Goal: Task Accomplishment & Management: Use online tool/utility

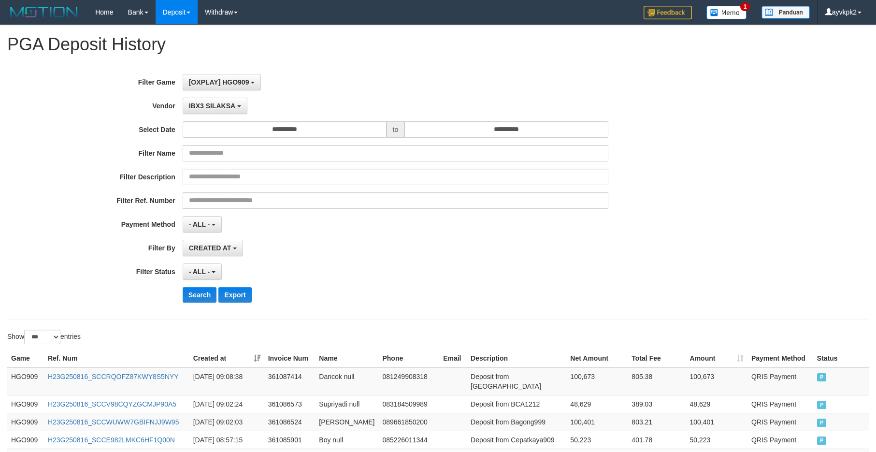
select select "**********"
select select "*"
select select "***"
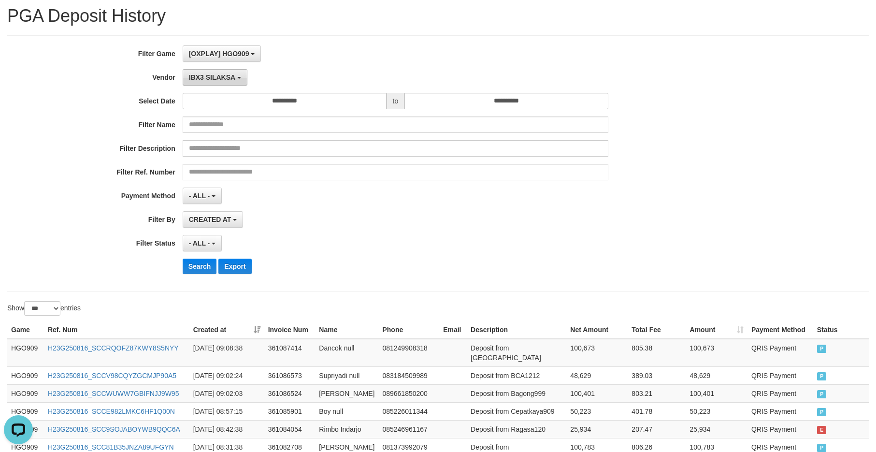
scroll to position [9, 0]
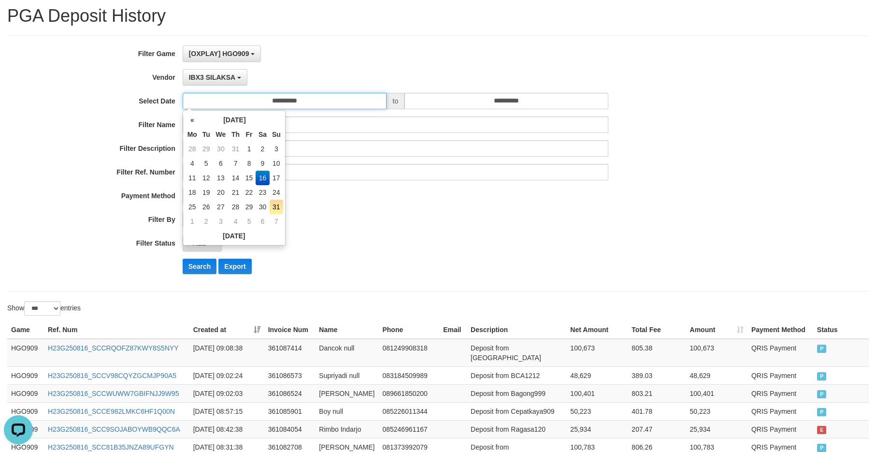
click at [258, 99] on input "**********" at bounding box center [285, 101] width 204 height 16
click at [185, 189] on td "18" at bounding box center [192, 192] width 14 height 14
type input "**********"
click at [186, 189] on td "18" at bounding box center [192, 192] width 14 height 14
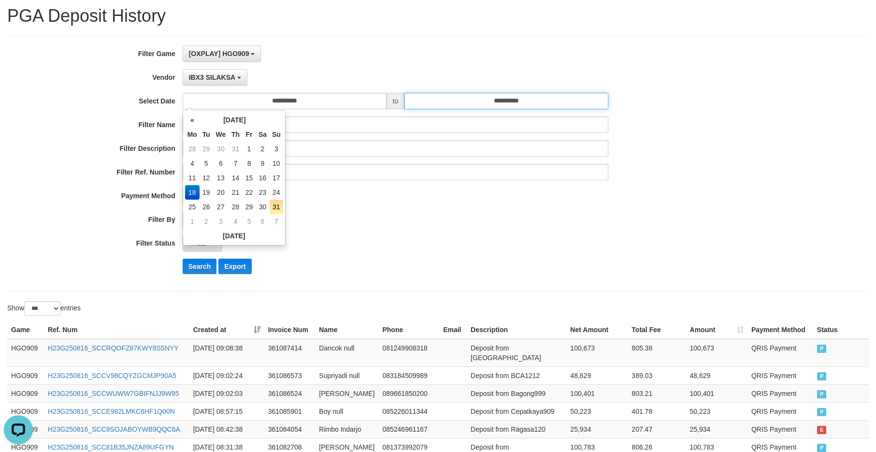
click at [521, 96] on input "**********" at bounding box center [506, 101] width 204 height 16
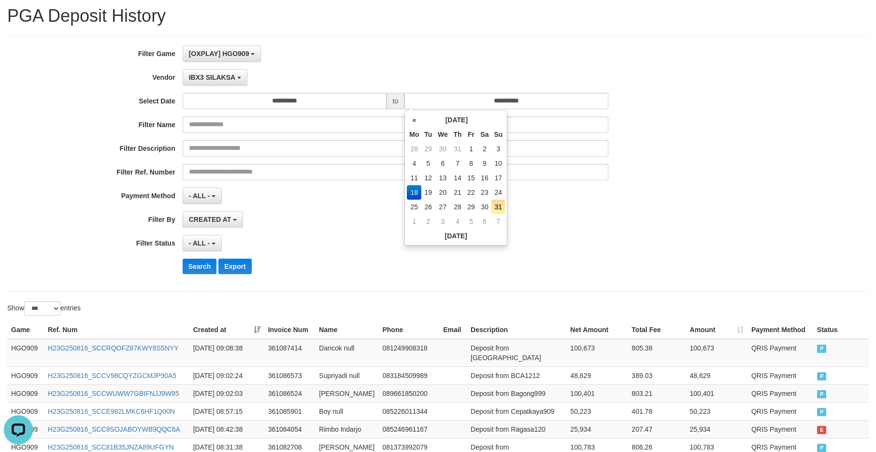
click at [411, 188] on td "18" at bounding box center [414, 192] width 14 height 14
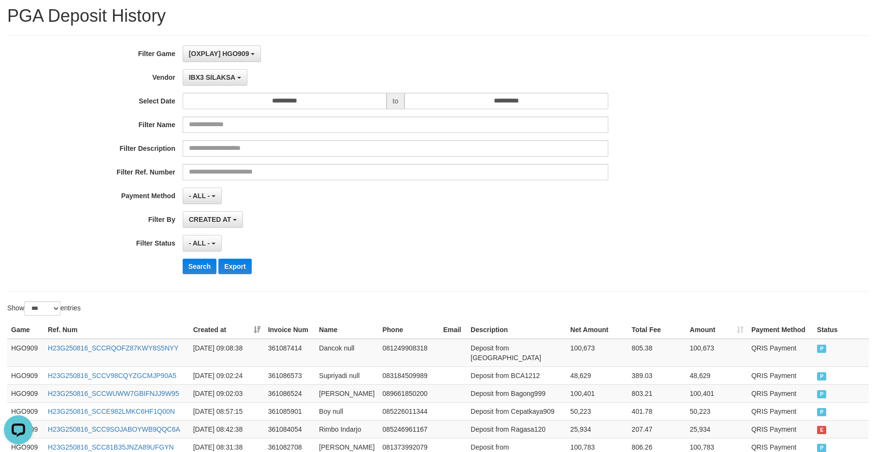
click at [398, 70] on div "IBX3 SILAKSA - Default Vendor - [PERSON_NAME] Atlas WD LB Java Purple Green Gig…" at bounding box center [396, 77] width 426 height 16
click at [214, 75] on span "IBX3 SILAKSA" at bounding box center [212, 77] width 46 height 8
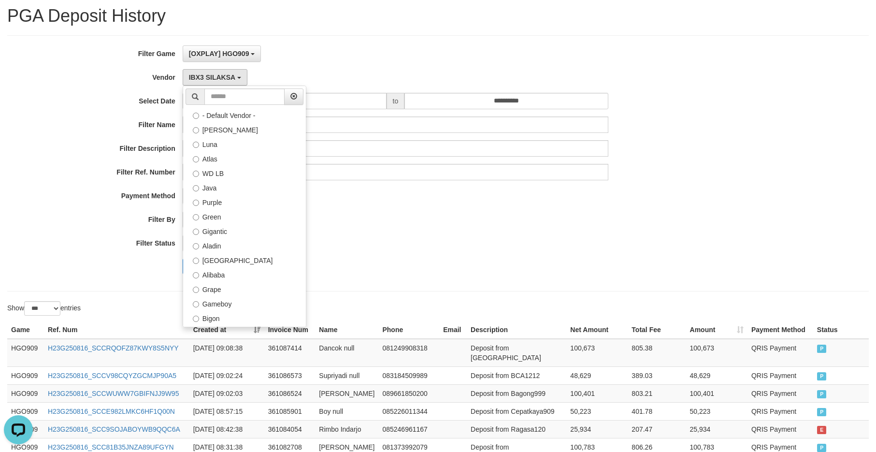
click at [123, 291] on hr at bounding box center [437, 291] width 861 height 0
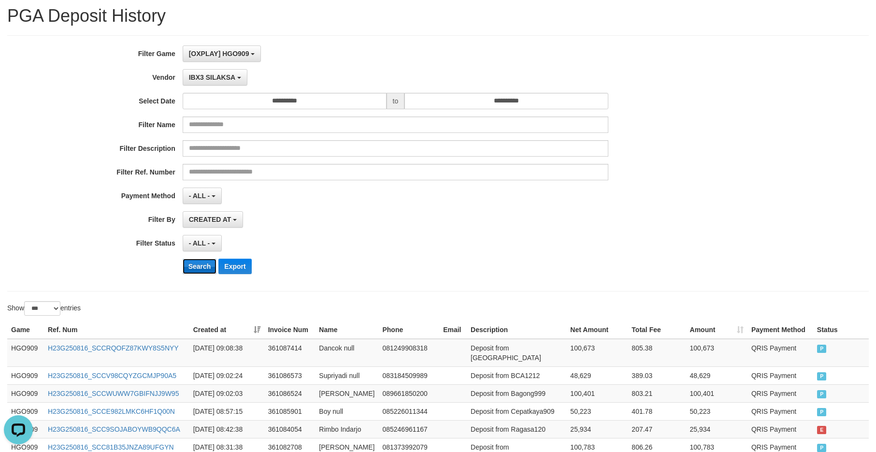
click at [199, 267] on button "Search" at bounding box center [200, 265] width 34 height 15
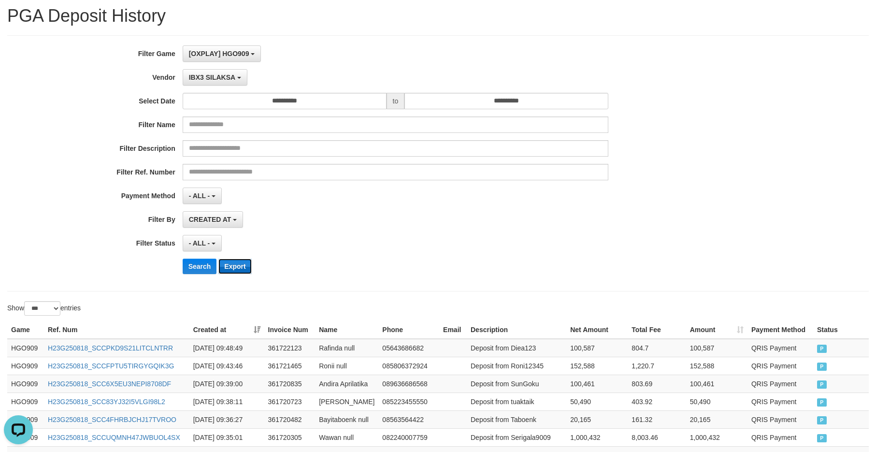
click at [239, 264] on button "Export" at bounding box center [234, 265] width 33 height 15
click at [223, 79] on span "IBX3 SILAKSA" at bounding box center [212, 77] width 46 height 8
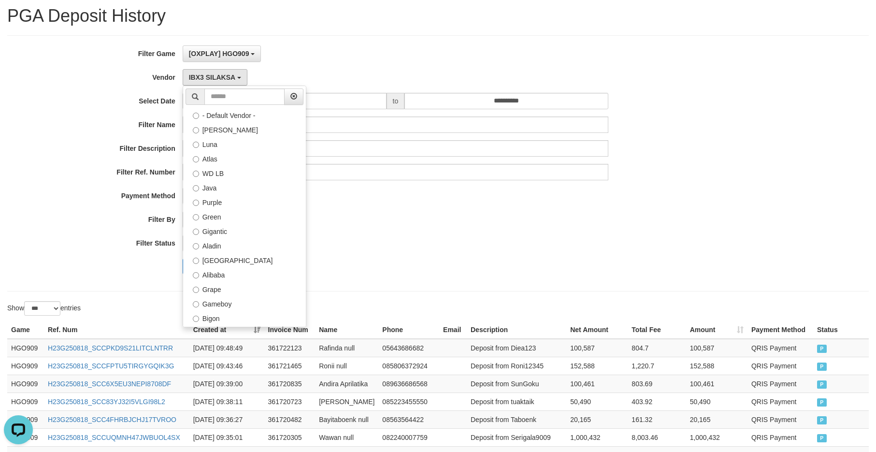
select select "**********"
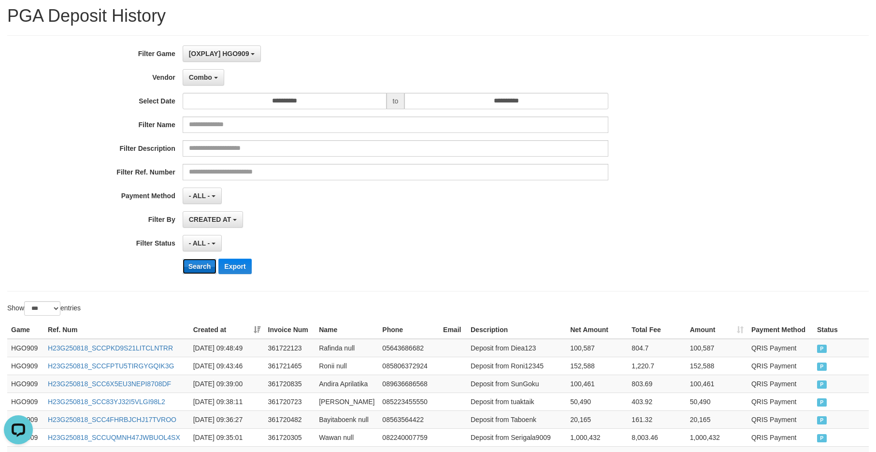
click at [201, 265] on button "Search" at bounding box center [200, 265] width 34 height 15
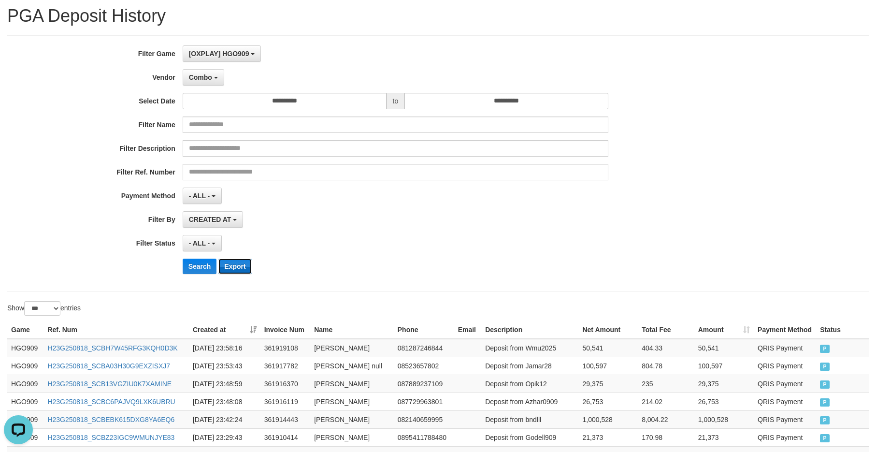
click at [238, 268] on button "Export" at bounding box center [234, 265] width 33 height 15
click at [211, 74] on span "Combo" at bounding box center [200, 77] width 23 height 8
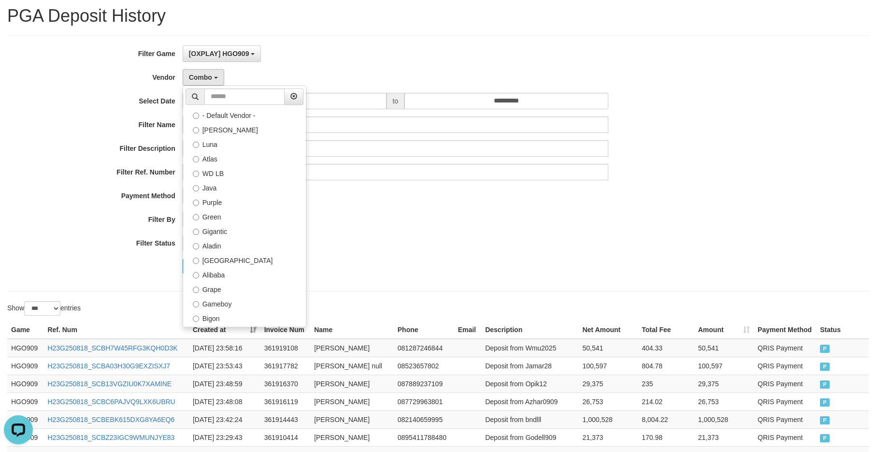
select select "**********"
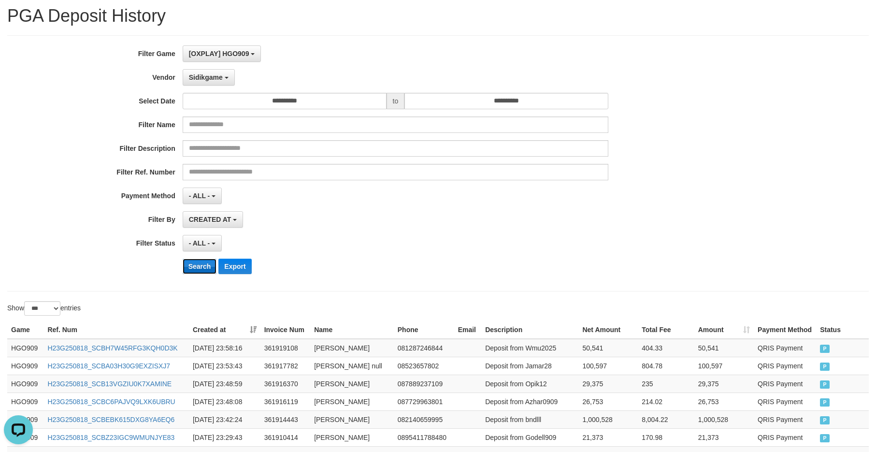
click at [201, 267] on button "Search" at bounding box center [200, 265] width 34 height 15
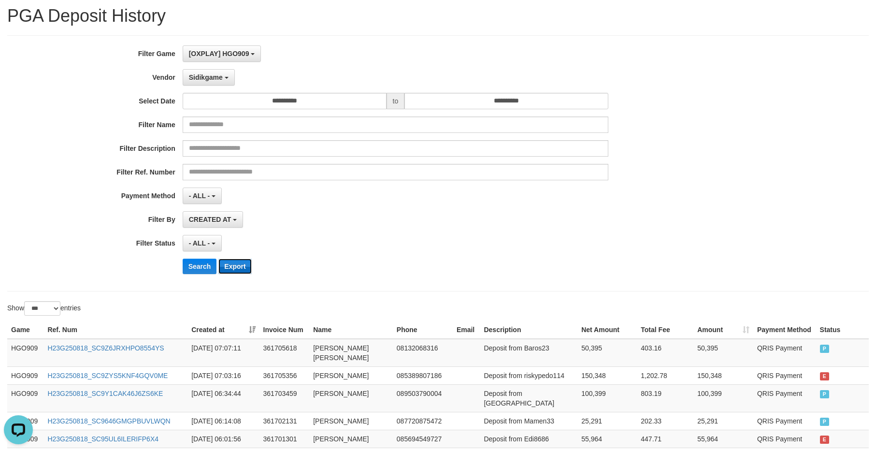
click at [236, 269] on button "Export" at bounding box center [234, 265] width 33 height 15
click at [225, 79] on button "Sidikgame" at bounding box center [209, 77] width 52 height 16
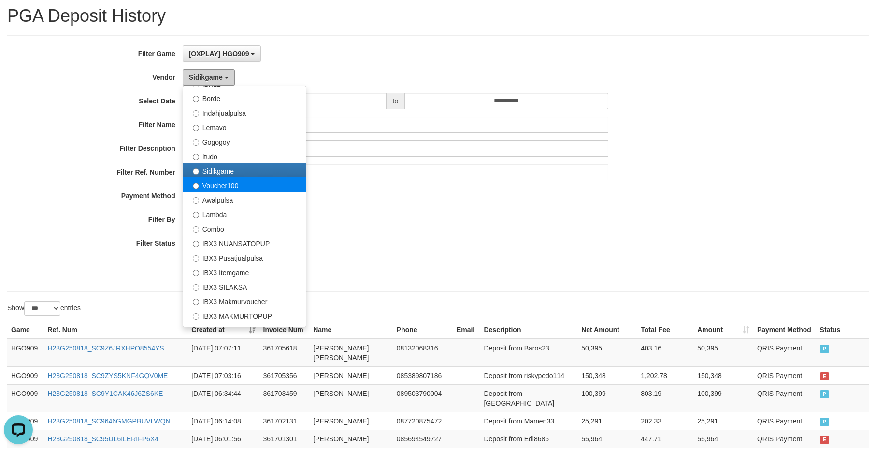
scroll to position [269, 0]
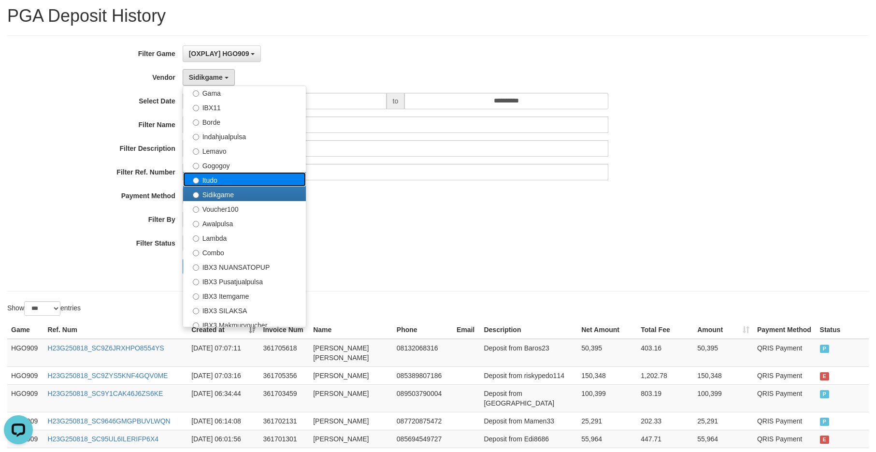
click at [239, 178] on label "Itudo" at bounding box center [244, 179] width 123 height 14
select select "**********"
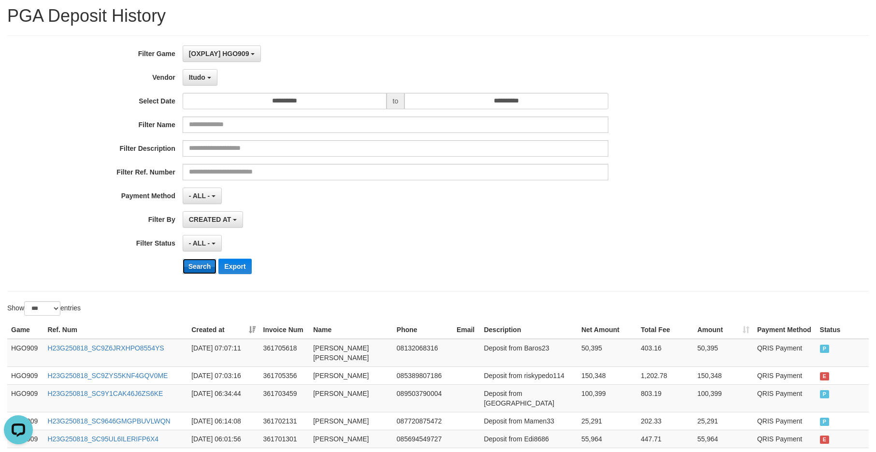
click at [207, 271] on button "Search" at bounding box center [200, 265] width 34 height 15
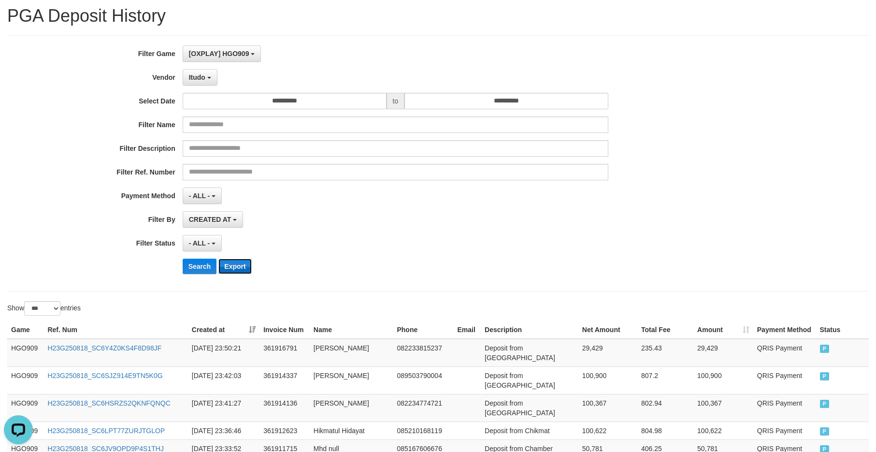
click at [245, 266] on button "Export" at bounding box center [234, 265] width 33 height 15
click at [215, 76] on button "Itudo" at bounding box center [200, 77] width 35 height 16
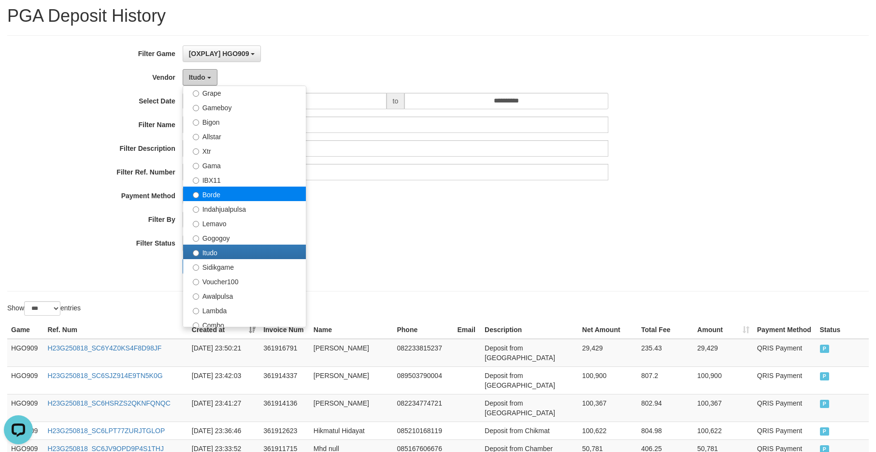
scroll to position [172, 0]
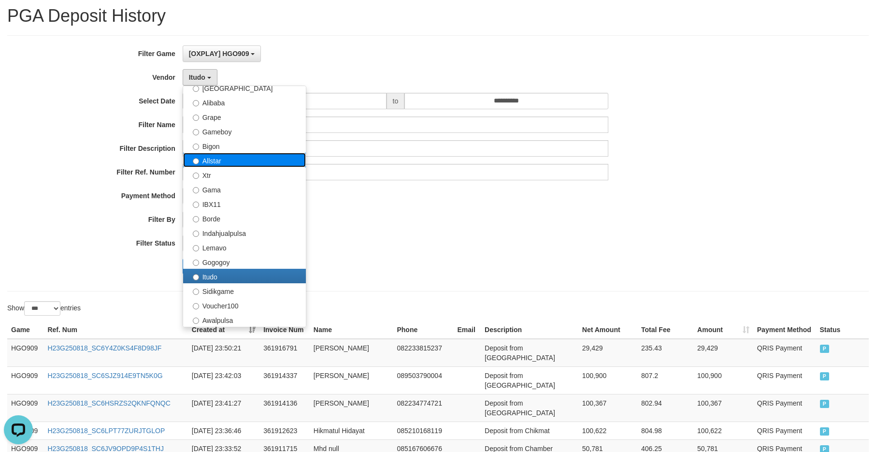
click at [227, 159] on label "Allstar" at bounding box center [244, 160] width 123 height 14
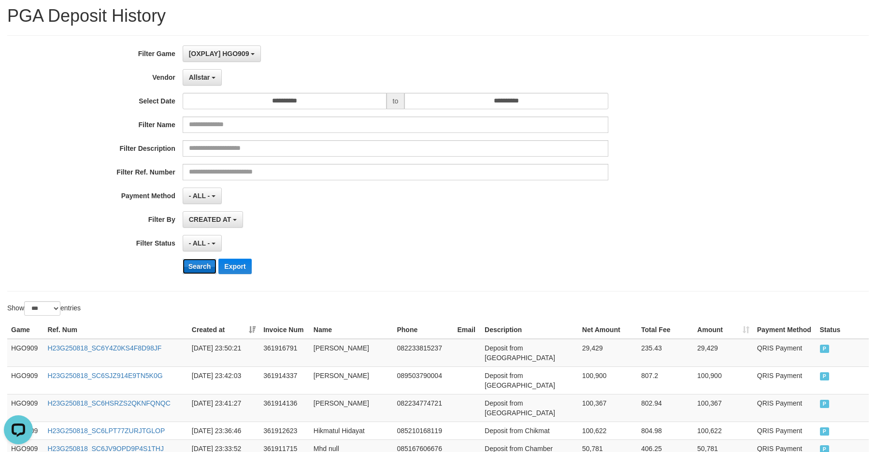
click at [204, 271] on button "Search" at bounding box center [200, 265] width 34 height 15
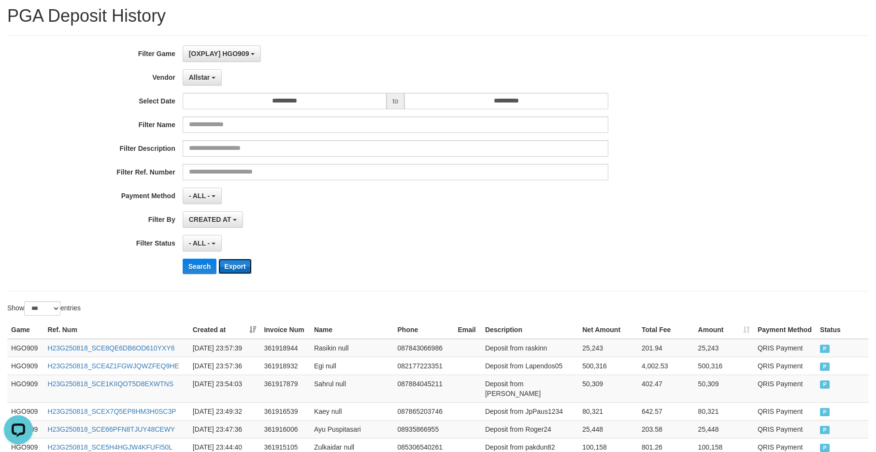
click at [233, 263] on button "Export" at bounding box center [234, 265] width 33 height 15
click at [208, 80] on span "Allstar" at bounding box center [199, 77] width 21 height 8
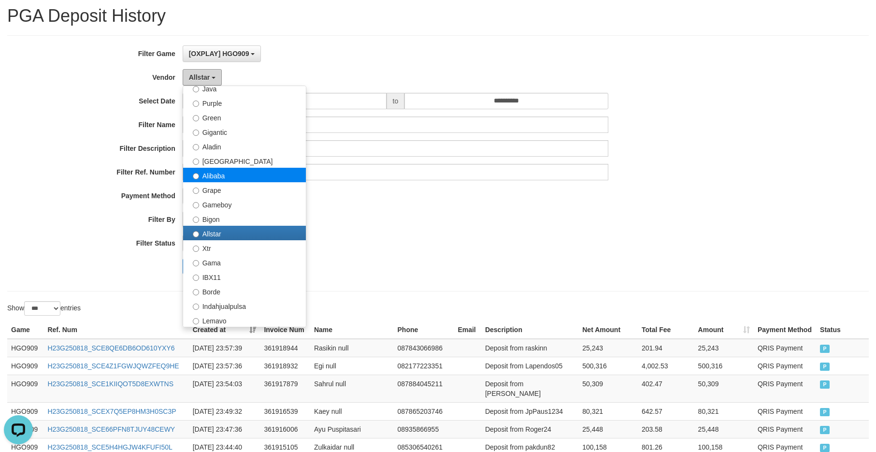
scroll to position [75, 0]
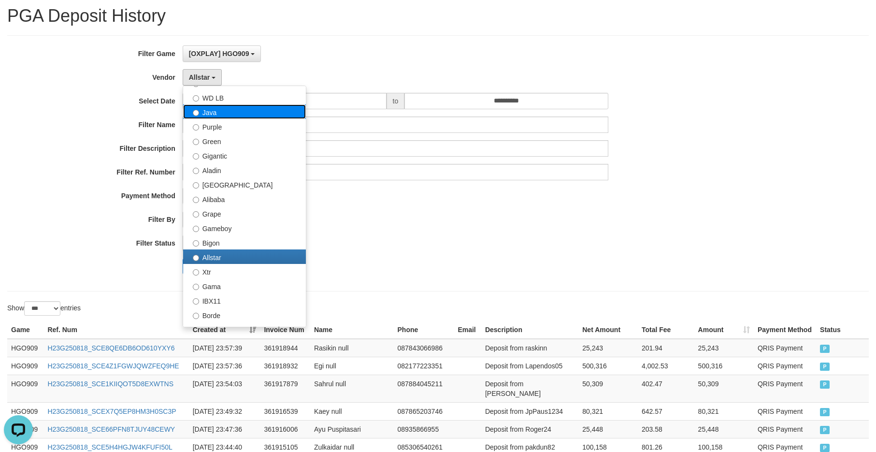
click at [232, 112] on label "Java" at bounding box center [244, 111] width 123 height 14
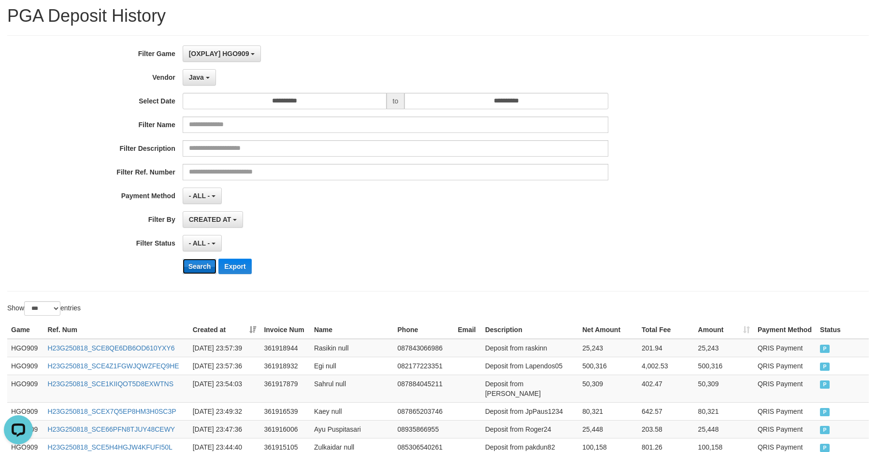
click at [194, 266] on button "Search" at bounding box center [200, 265] width 34 height 15
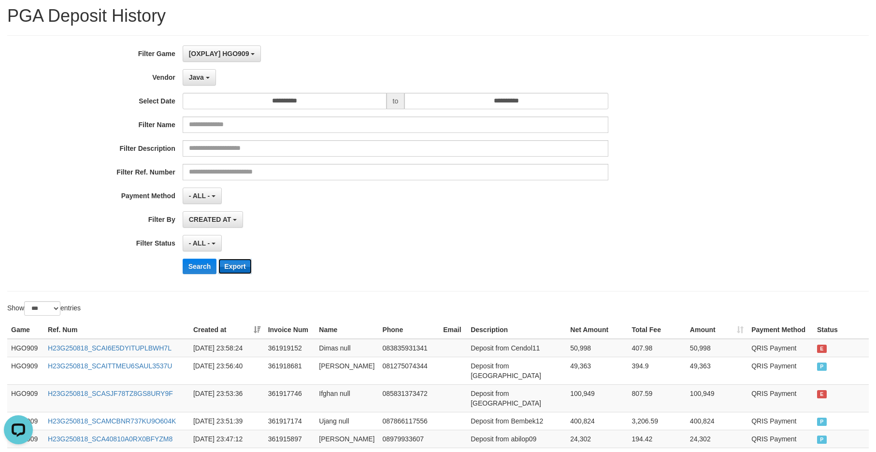
click at [233, 263] on button "Export" at bounding box center [234, 265] width 33 height 15
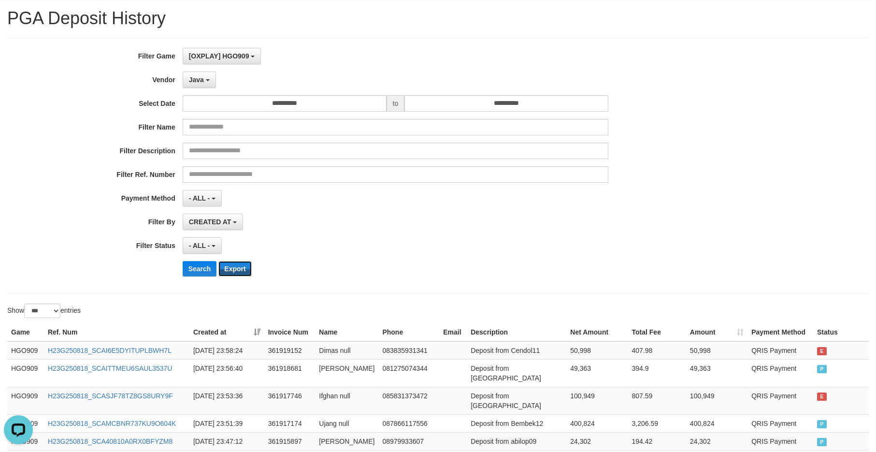
scroll to position [48, 0]
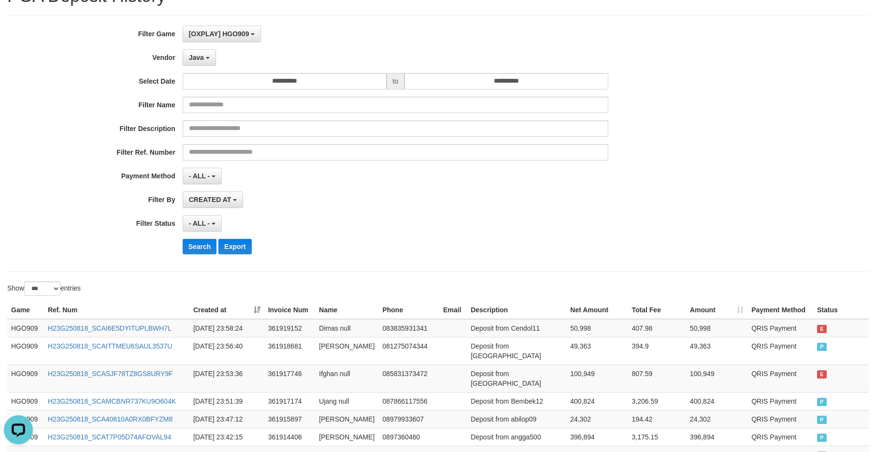
click at [413, 230] on div "- ALL - SELECT ALL - ALL - SELECT STATUS PENDING/UNPAID PAID CANCELED EXPIRED" at bounding box center [396, 223] width 426 height 16
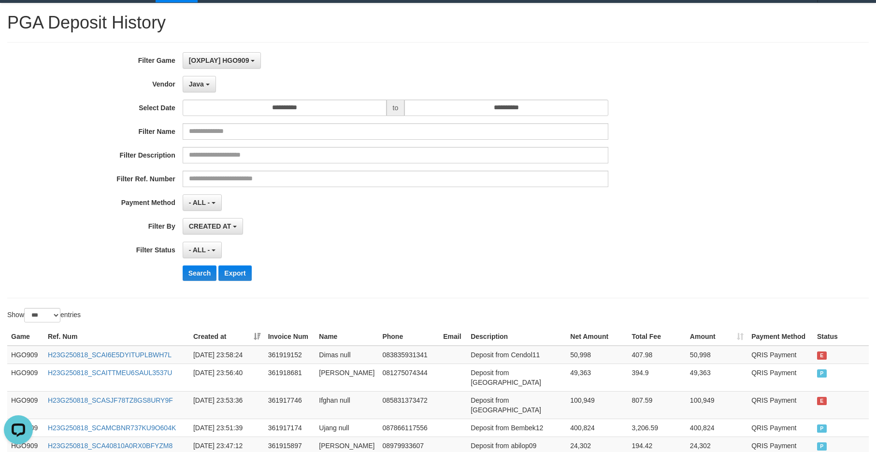
scroll to position [0, 0]
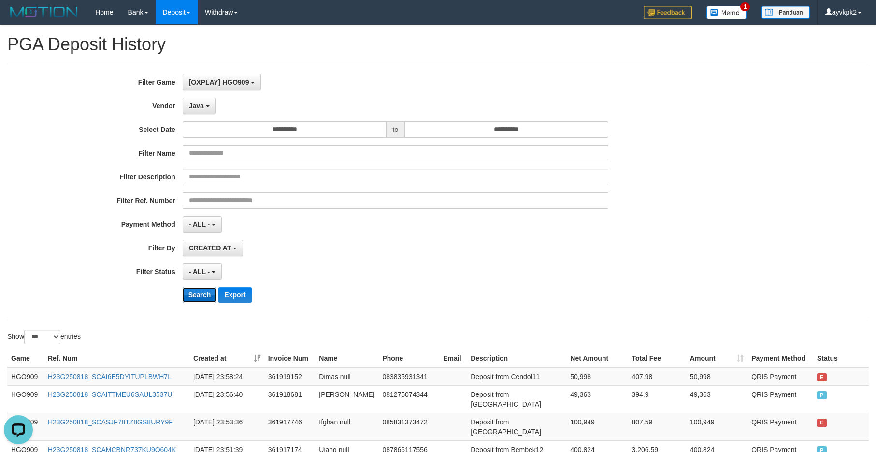
click at [198, 296] on button "Search" at bounding box center [200, 294] width 34 height 15
click at [197, 294] on button "Search" at bounding box center [200, 294] width 34 height 15
click at [235, 296] on button "Export" at bounding box center [234, 294] width 33 height 15
click at [202, 106] on span "Java" at bounding box center [196, 106] width 15 height 8
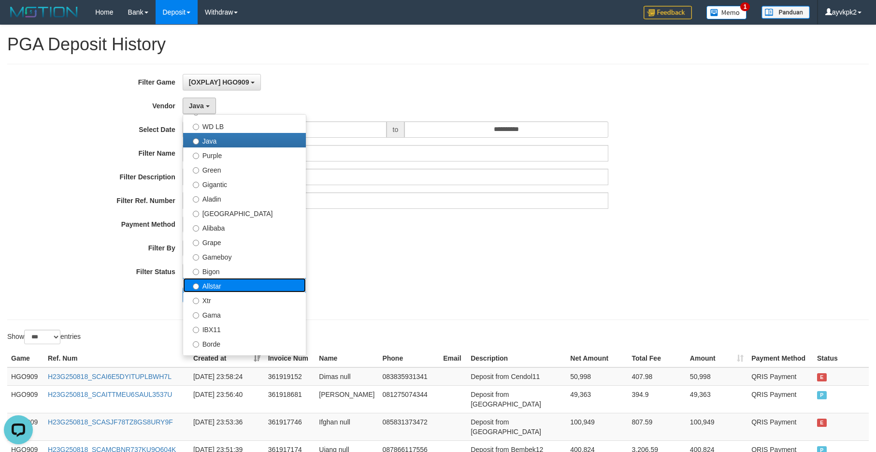
click at [225, 286] on label "Allstar" at bounding box center [244, 285] width 123 height 14
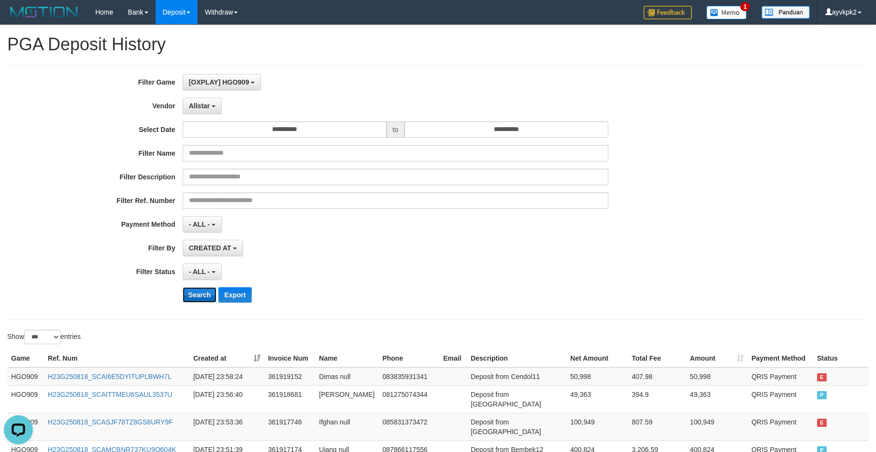
click at [193, 299] on button "Search" at bounding box center [200, 294] width 34 height 15
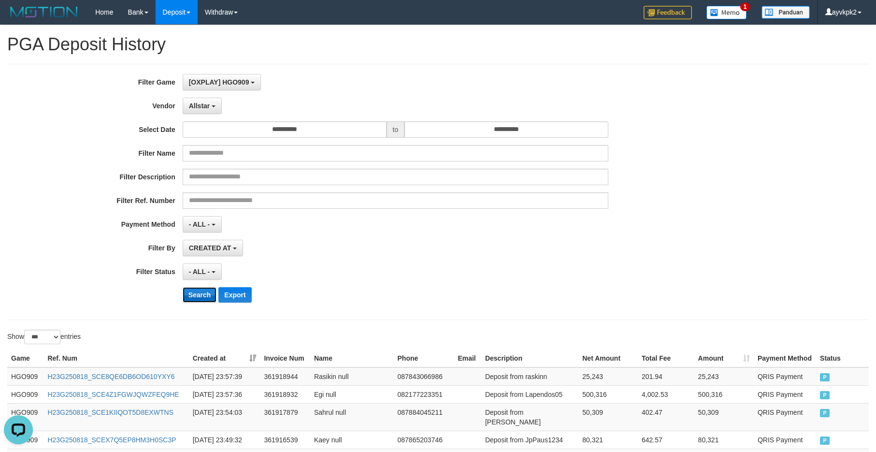
click at [204, 296] on button "Search" at bounding box center [200, 294] width 34 height 15
click at [233, 294] on button "Export" at bounding box center [234, 294] width 33 height 15
click at [204, 105] on span "Allstar" at bounding box center [199, 106] width 21 height 8
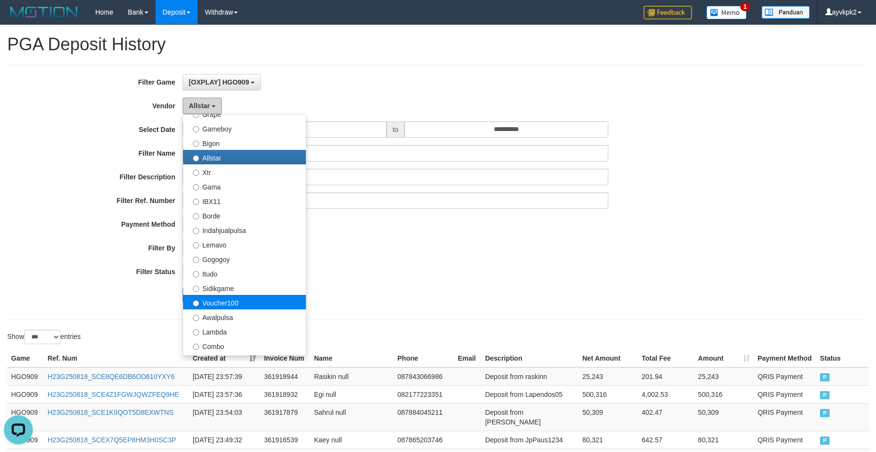
scroll to position [220, 0]
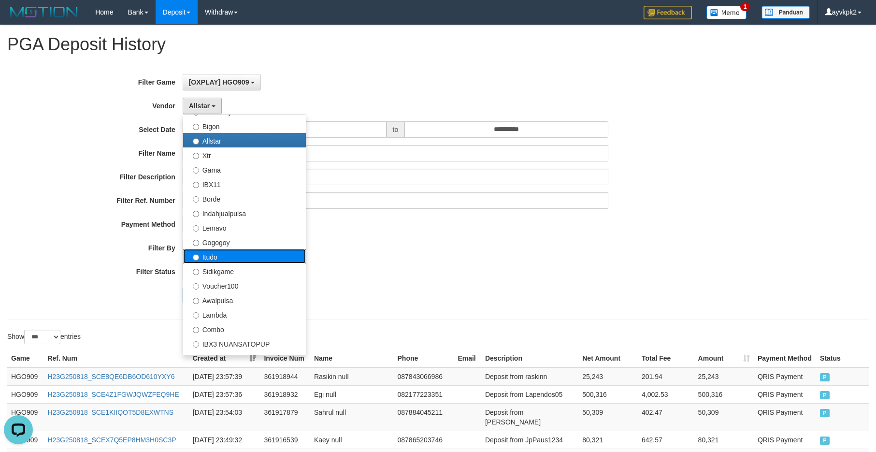
click at [224, 260] on label "Itudo" at bounding box center [244, 256] width 123 height 14
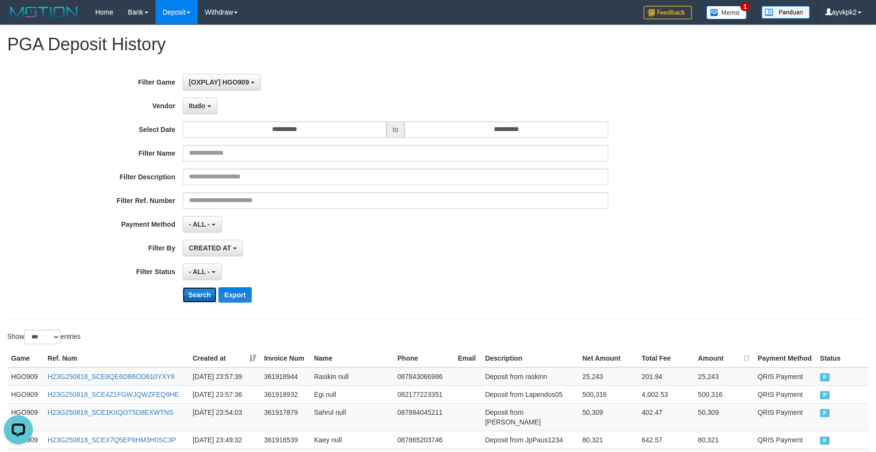
click at [200, 298] on button "Search" at bounding box center [200, 294] width 34 height 15
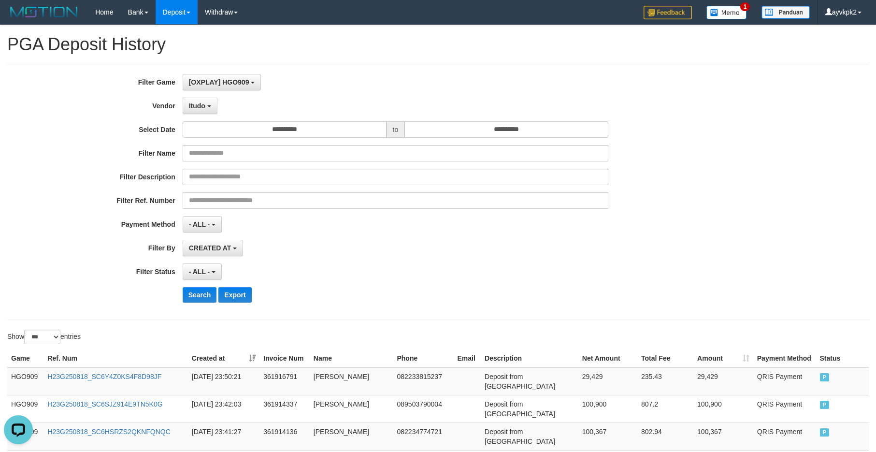
click at [734, 225] on div "**********" at bounding box center [438, 192] width 876 height 236
click at [199, 296] on button "Search" at bounding box center [200, 294] width 34 height 15
click at [232, 294] on button "Export" at bounding box center [234, 294] width 33 height 15
click at [209, 104] on button "Itudo" at bounding box center [200, 106] width 35 height 16
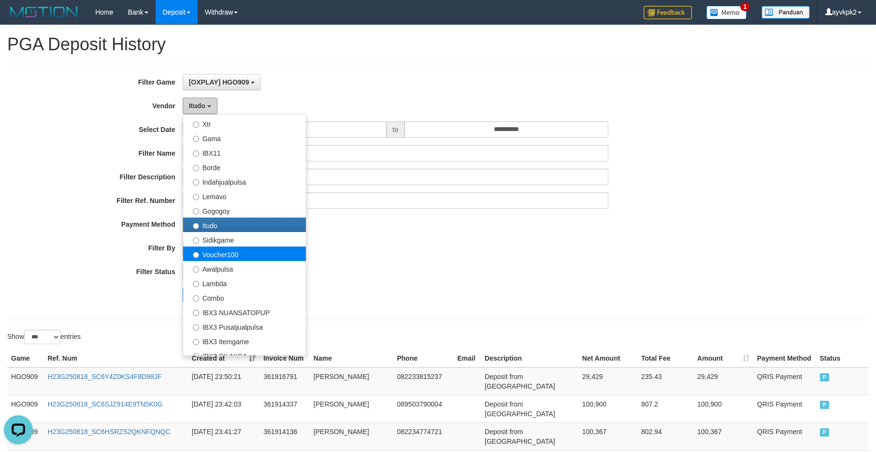
scroll to position [269, 0]
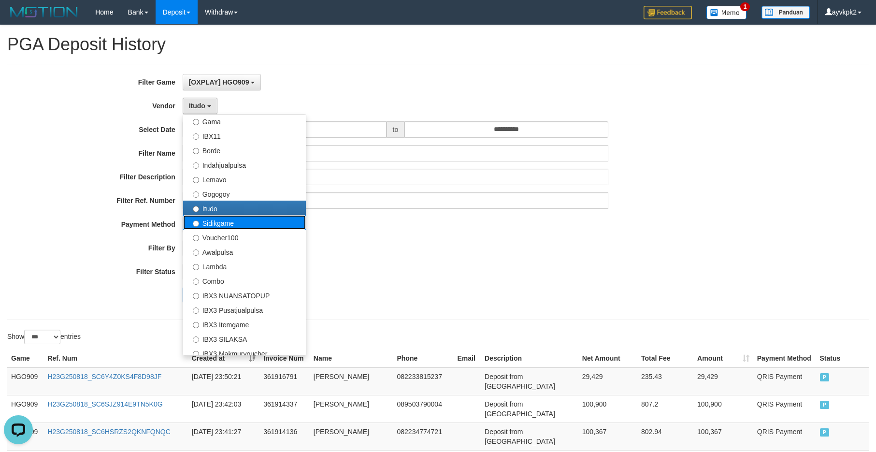
click at [236, 223] on label "Sidikgame" at bounding box center [244, 222] width 123 height 14
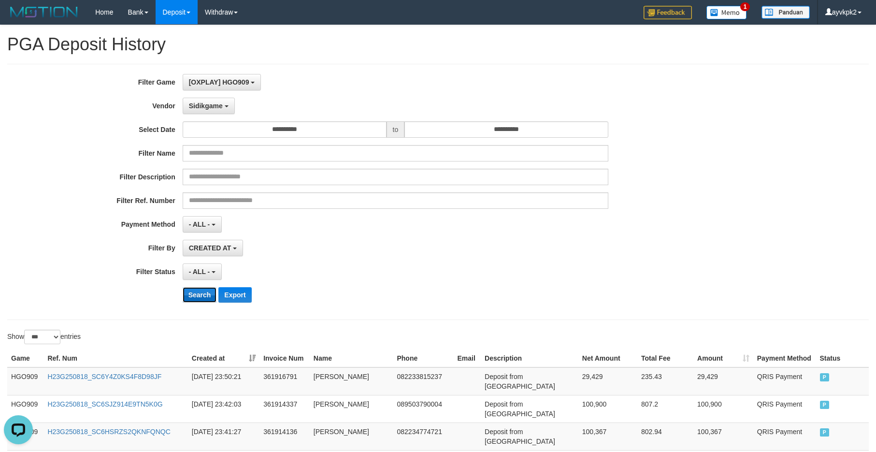
click at [196, 293] on button "Search" at bounding box center [200, 294] width 34 height 15
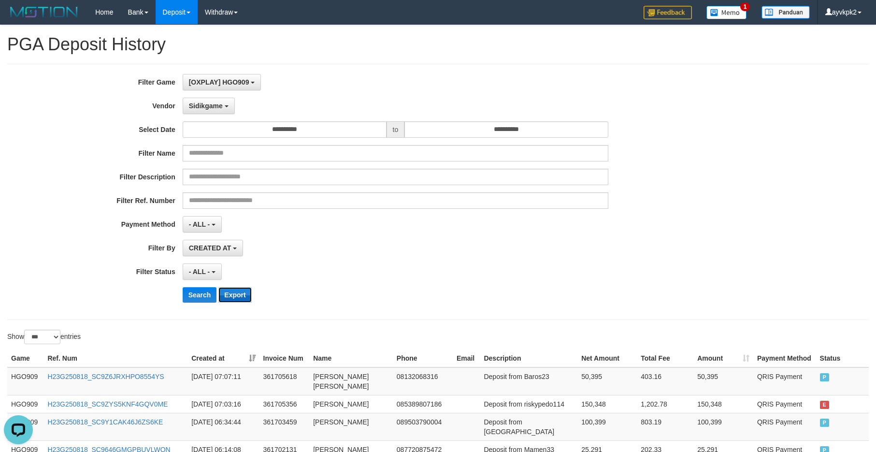
click at [235, 292] on button "Export" at bounding box center [234, 294] width 33 height 15
click at [231, 114] on button "Sidikgame" at bounding box center [209, 106] width 52 height 16
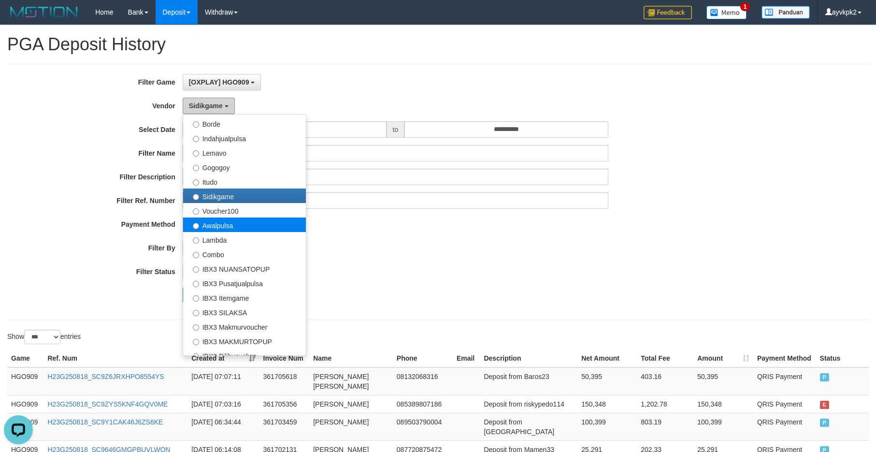
scroll to position [317, 0]
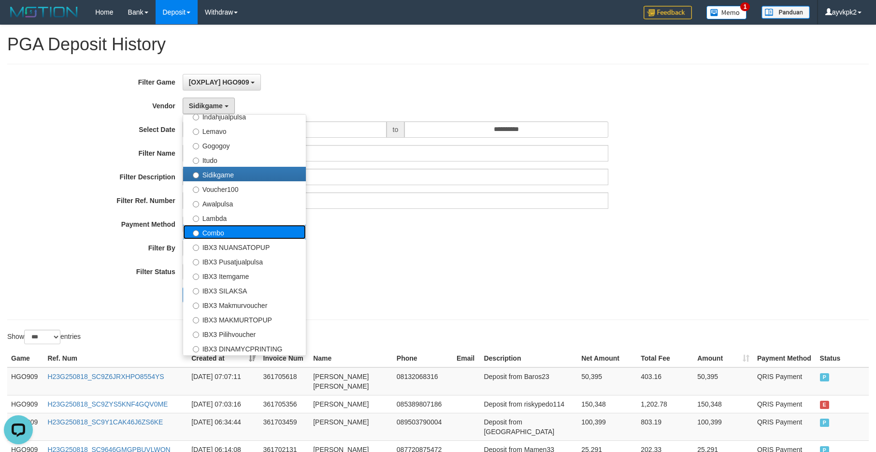
click at [232, 233] on label "Combo" at bounding box center [244, 232] width 123 height 14
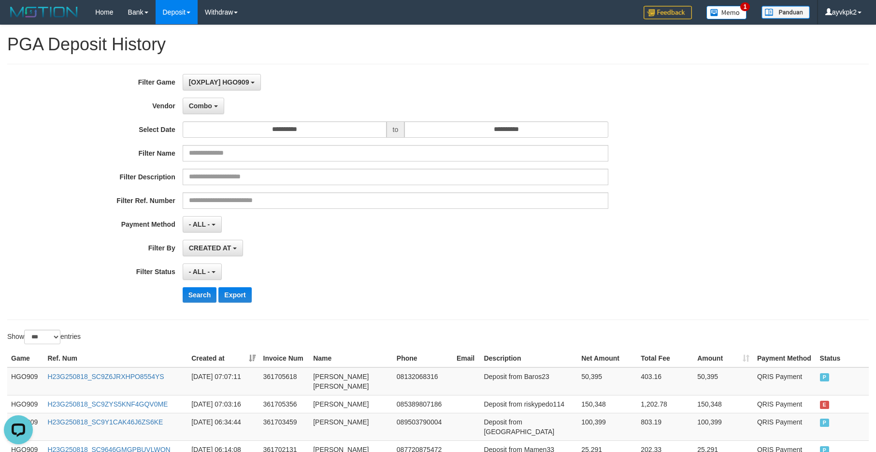
click at [200, 304] on div "**********" at bounding box center [365, 192] width 730 height 236
click at [199, 294] on button "Search" at bounding box center [200, 294] width 34 height 15
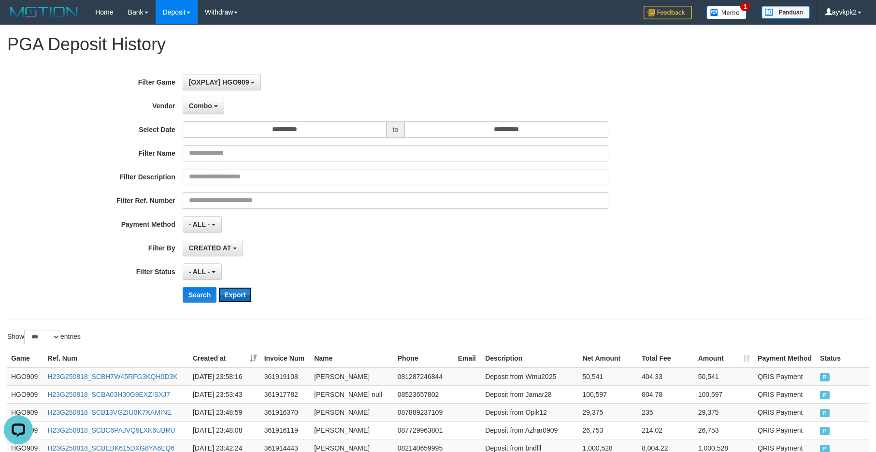
click at [236, 292] on button "Export" at bounding box center [234, 294] width 33 height 15
click at [193, 114] on button "Combo" at bounding box center [204, 106] width 42 height 16
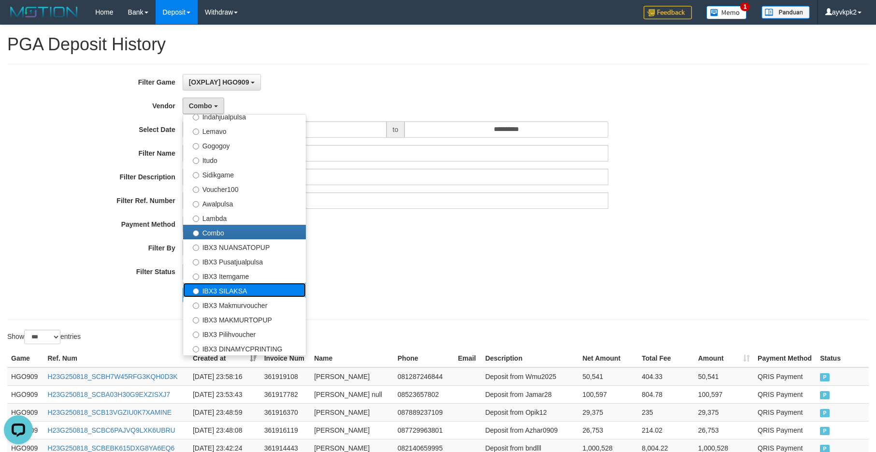
click at [251, 292] on label "IBX3 SILAKSA" at bounding box center [244, 290] width 123 height 14
select select "**********"
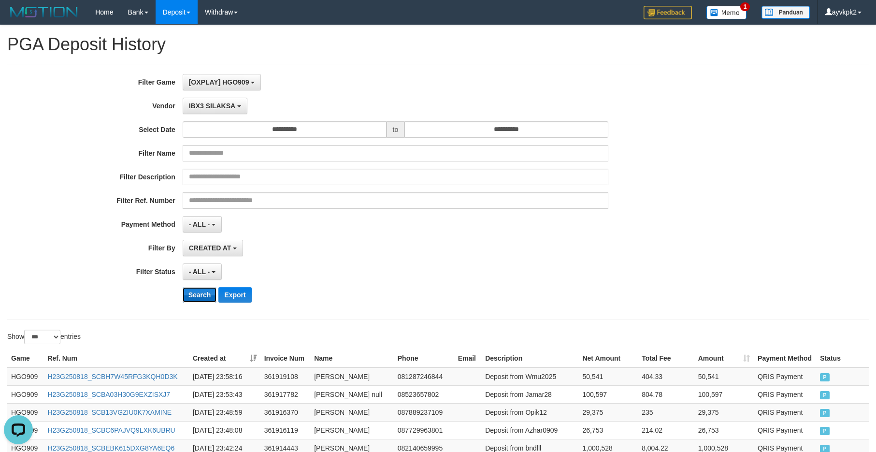
click at [200, 294] on button "Search" at bounding box center [200, 294] width 34 height 15
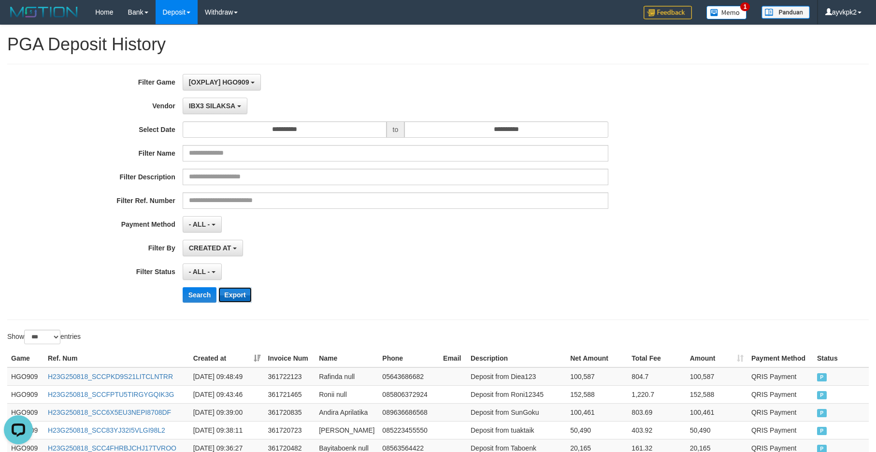
click at [228, 292] on button "Export" at bounding box center [234, 294] width 33 height 15
click at [106, 209] on div "**********" at bounding box center [365, 192] width 730 height 236
click at [692, 198] on div "Filter Ref. Number" at bounding box center [365, 200] width 730 height 16
click at [219, 104] on span "IBX3 SILAKSA" at bounding box center [212, 106] width 46 height 8
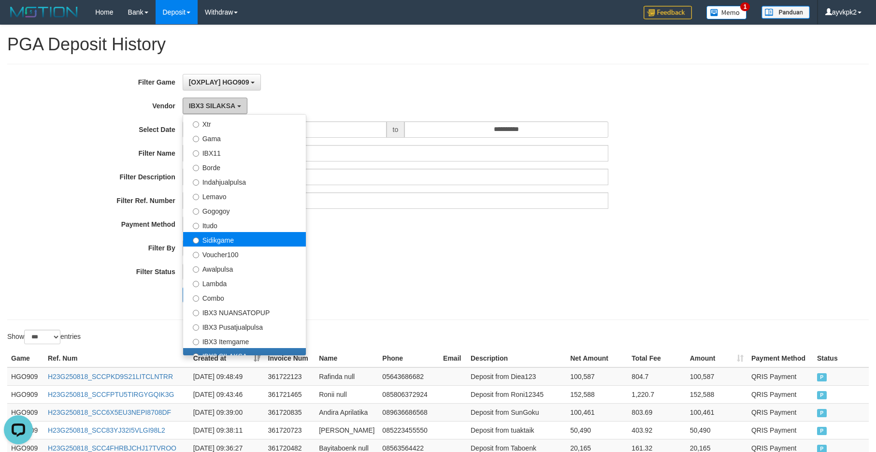
scroll to position [269, 0]
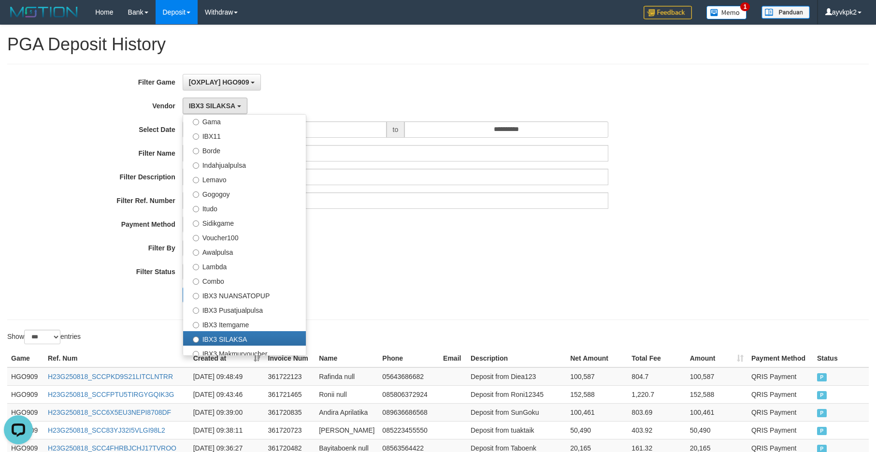
click at [527, 291] on div "Search Export" at bounding box center [456, 294] width 547 height 15
